Goal: Check status: Check status

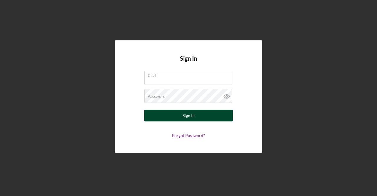
type input "[EMAIL_ADDRESS][DOMAIN_NAME]"
click at [186, 113] on div "Sign In" at bounding box center [189, 116] width 12 height 12
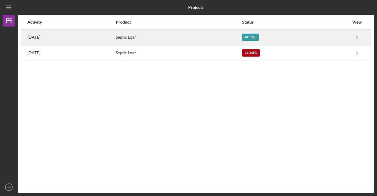
click at [159, 40] on div "Septic Loan" at bounding box center [179, 37] width 126 height 15
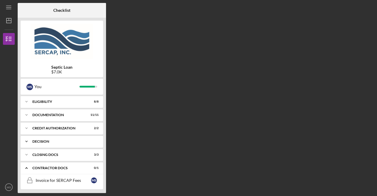
scroll to position [15, 0]
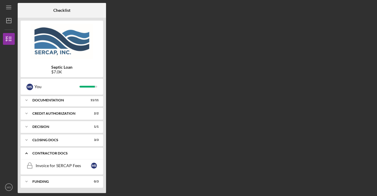
click at [65, 154] on div "Contractor Docs" at bounding box center [63, 153] width 63 height 4
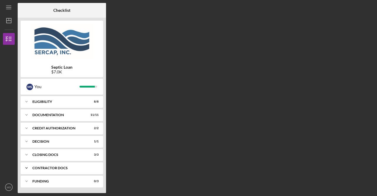
click at [45, 167] on div "Contractor Docs" at bounding box center [63, 168] width 63 height 4
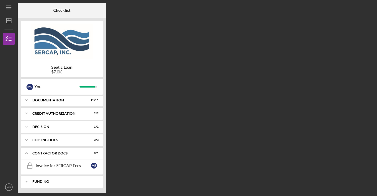
click at [85, 180] on div "Funding" at bounding box center [63, 182] width 63 height 4
click at [29, 181] on icon "Icon/Expander" at bounding box center [27, 181] width 12 height 12
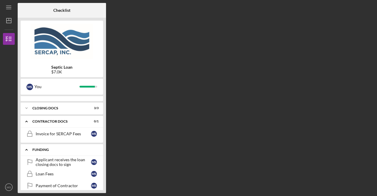
scroll to position [53, 0]
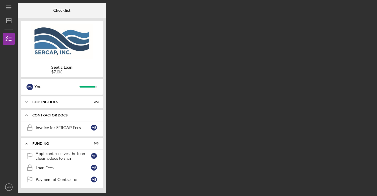
click at [27, 115] on icon "Icon/Expander" at bounding box center [27, 115] width 12 height 12
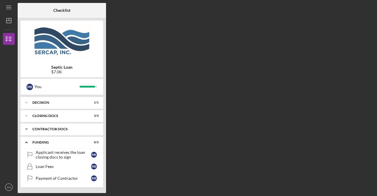
scroll to position [38, 0]
click at [39, 128] on div "Icon/Expander Contractor Docs 0 / 1" at bounding box center [62, 130] width 82 height 12
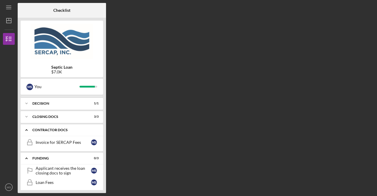
scroll to position [53, 0]
